Goal: Complete application form

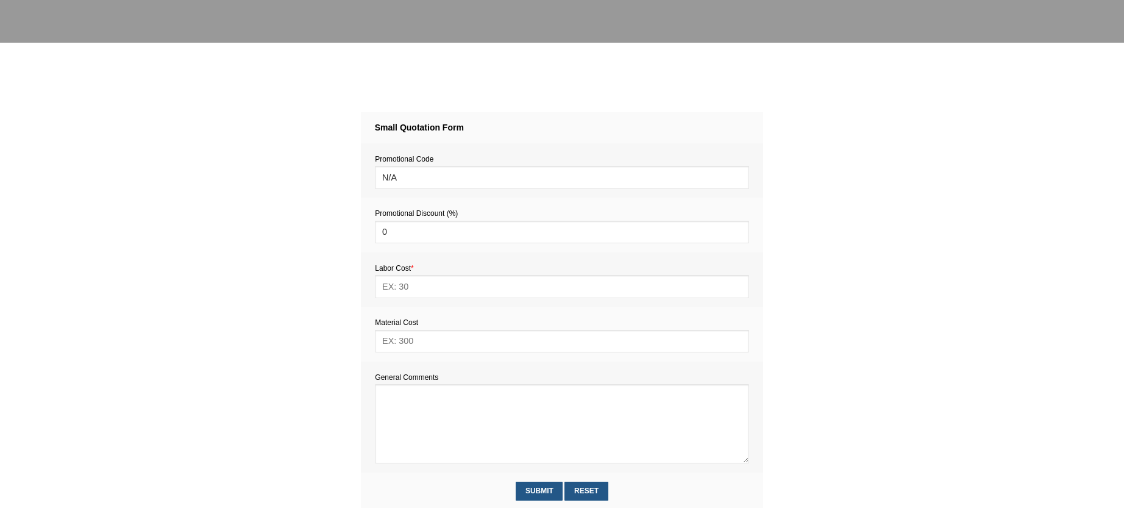
scroll to position [424, 0]
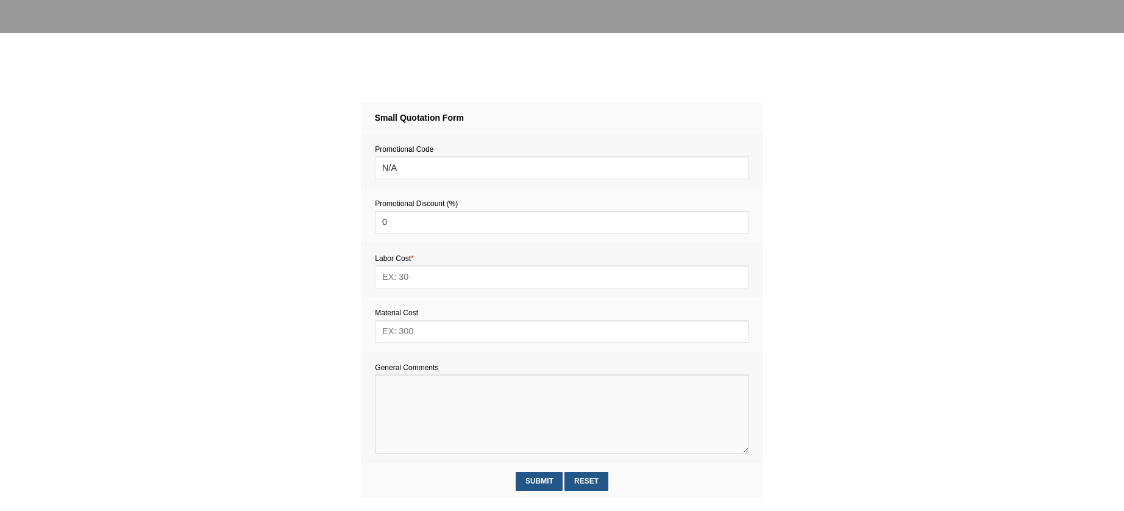
paste textarea "Estimate provision for a professional handyman (service call out and labour) to…"
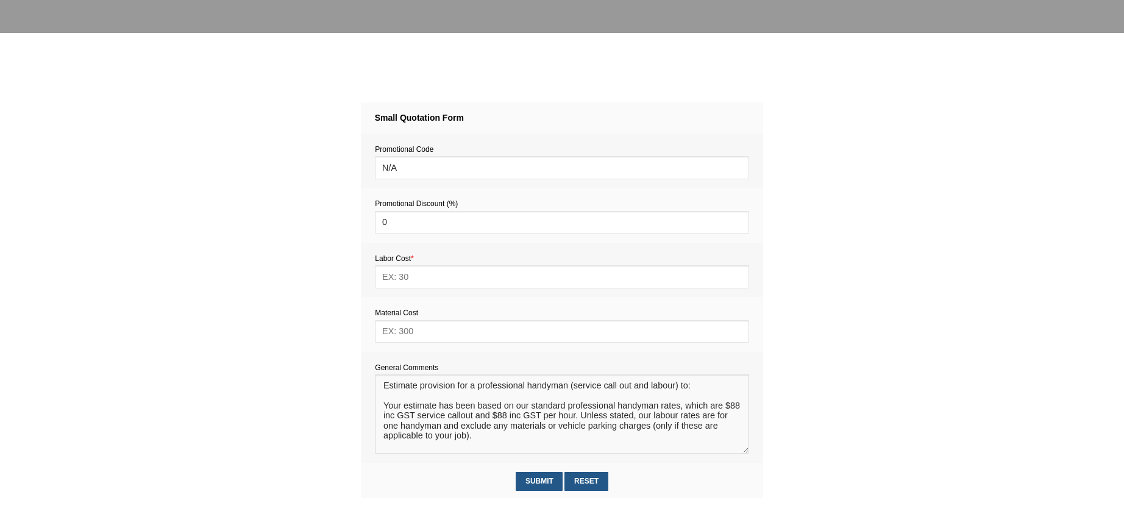
scroll to position [0, 0]
click at [397, 410] on textarea at bounding box center [562, 413] width 374 height 79
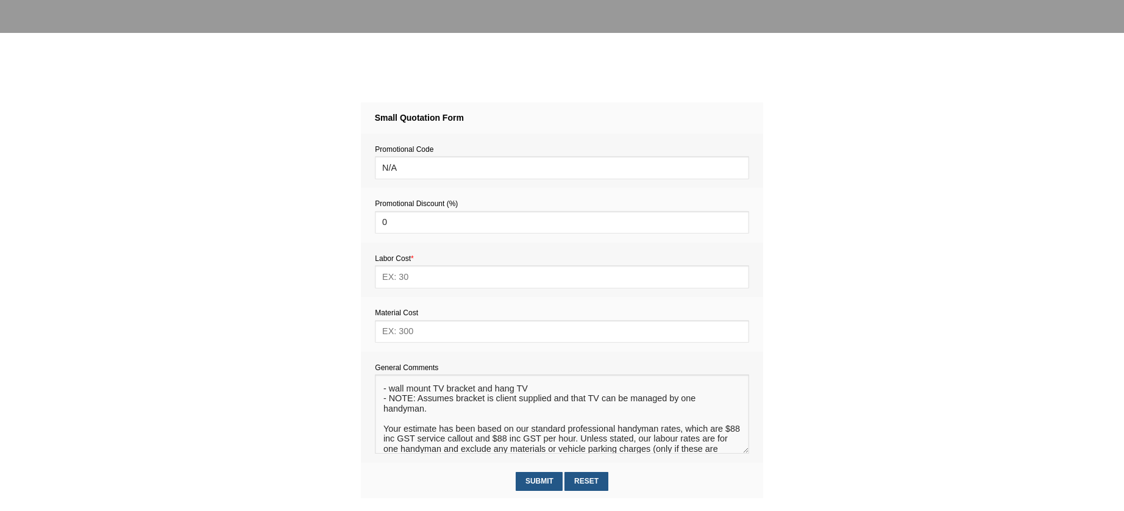
scroll to position [16, 0]
type textarea "Estimate provision for a professional handyman (service call out and labour) to…"
click at [410, 335] on input "text" at bounding box center [562, 331] width 374 height 23
type input "15"
click at [402, 280] on input "text" at bounding box center [562, 276] width 374 height 23
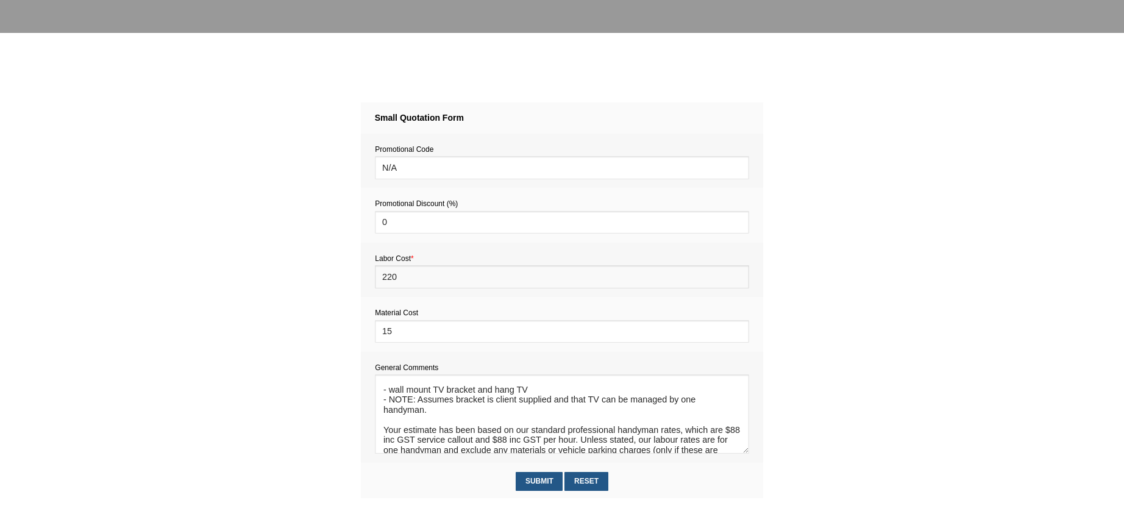
type input "220"
click at [552, 413] on textarea at bounding box center [562, 413] width 374 height 79
click at [690, 414] on textarea at bounding box center [562, 413] width 374 height 79
type textarea "Estimate provision for a professional handyman (service call out and labour) to…"
click at [543, 486] on input "Submit" at bounding box center [539, 481] width 47 height 19
